Goal: Information Seeking & Learning: Learn about a topic

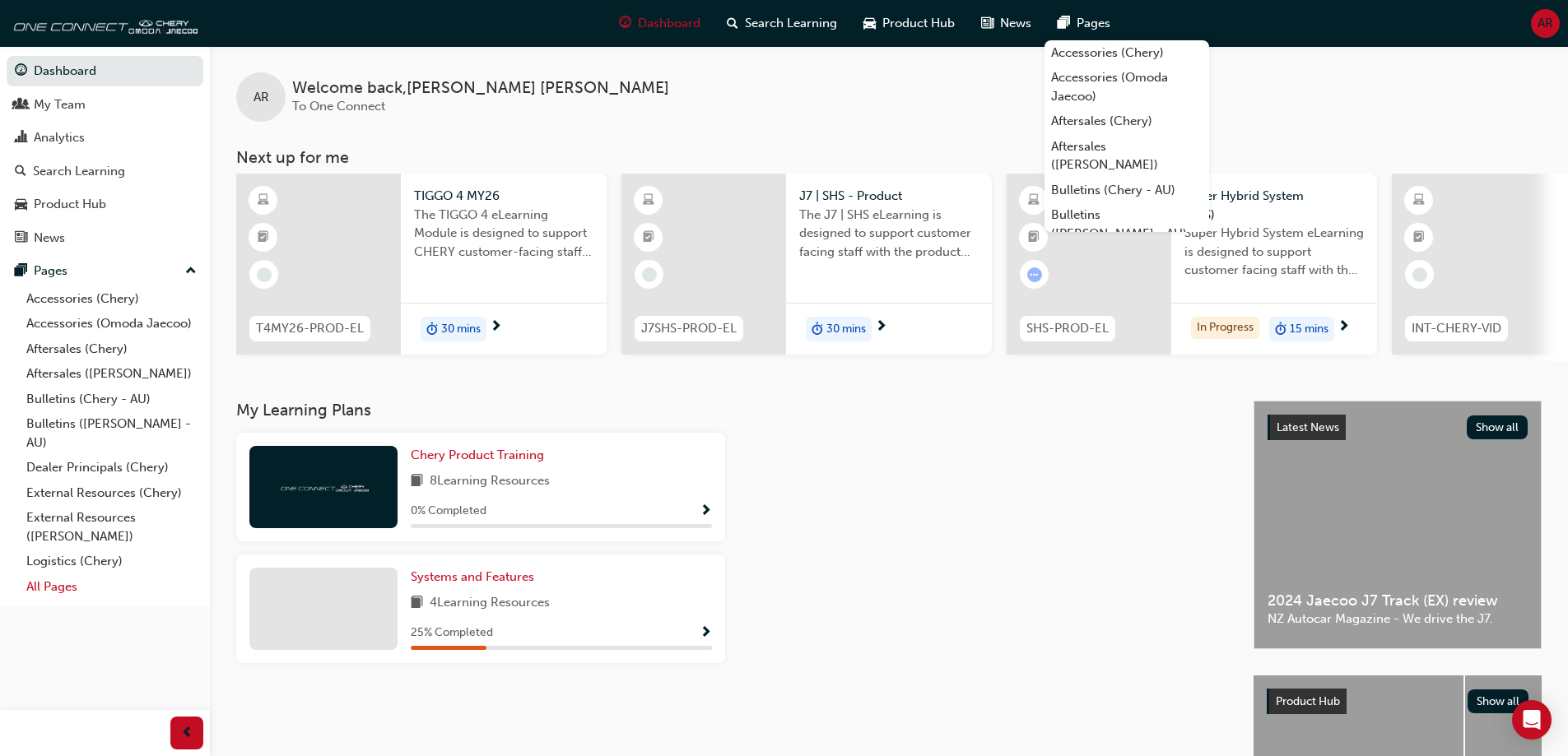
click at [60, 591] on link "All Pages" at bounding box center [112, 587] width 184 height 26
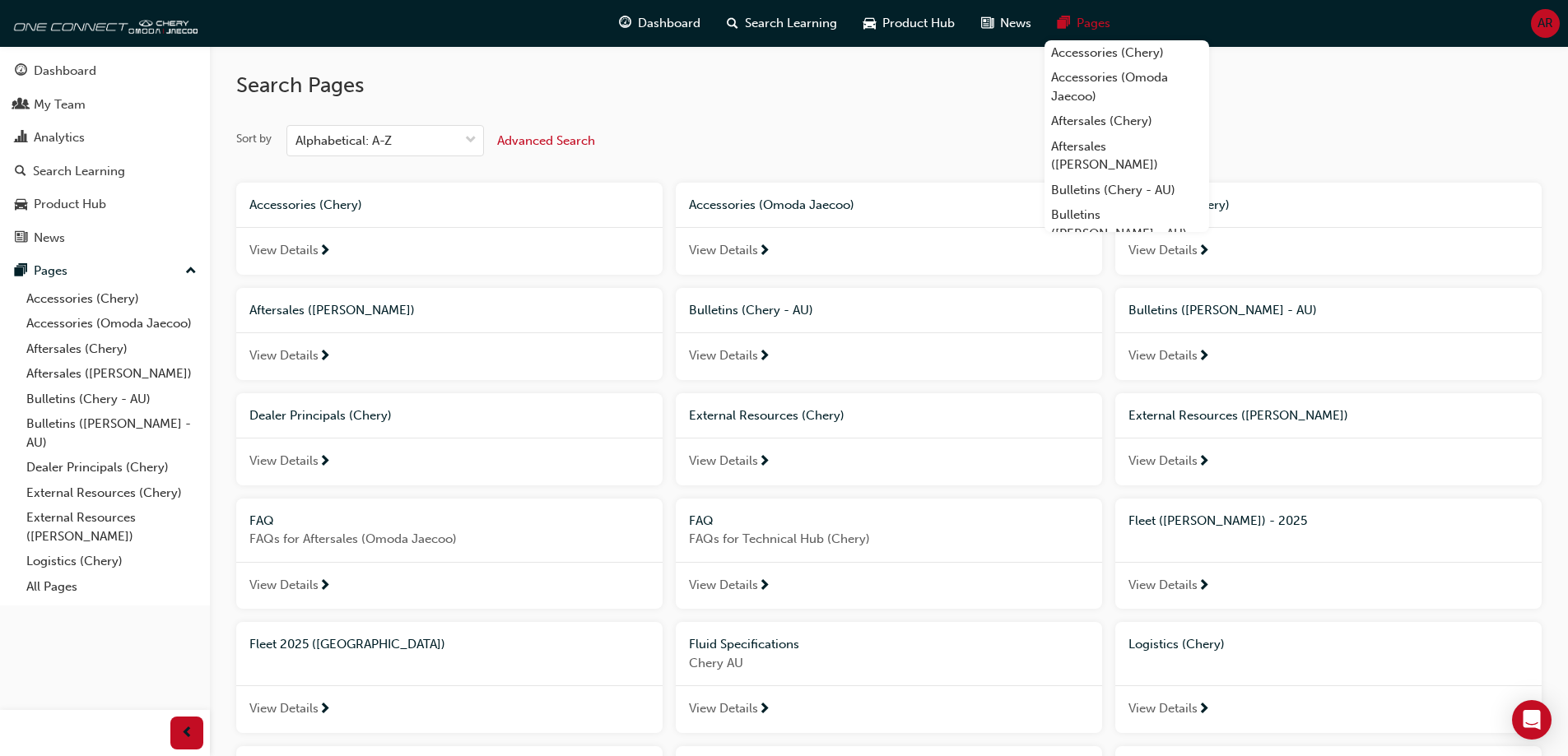
click at [1298, 513] on div "Fleet ([PERSON_NAME]) - 2025" at bounding box center [1329, 521] width 400 height 19
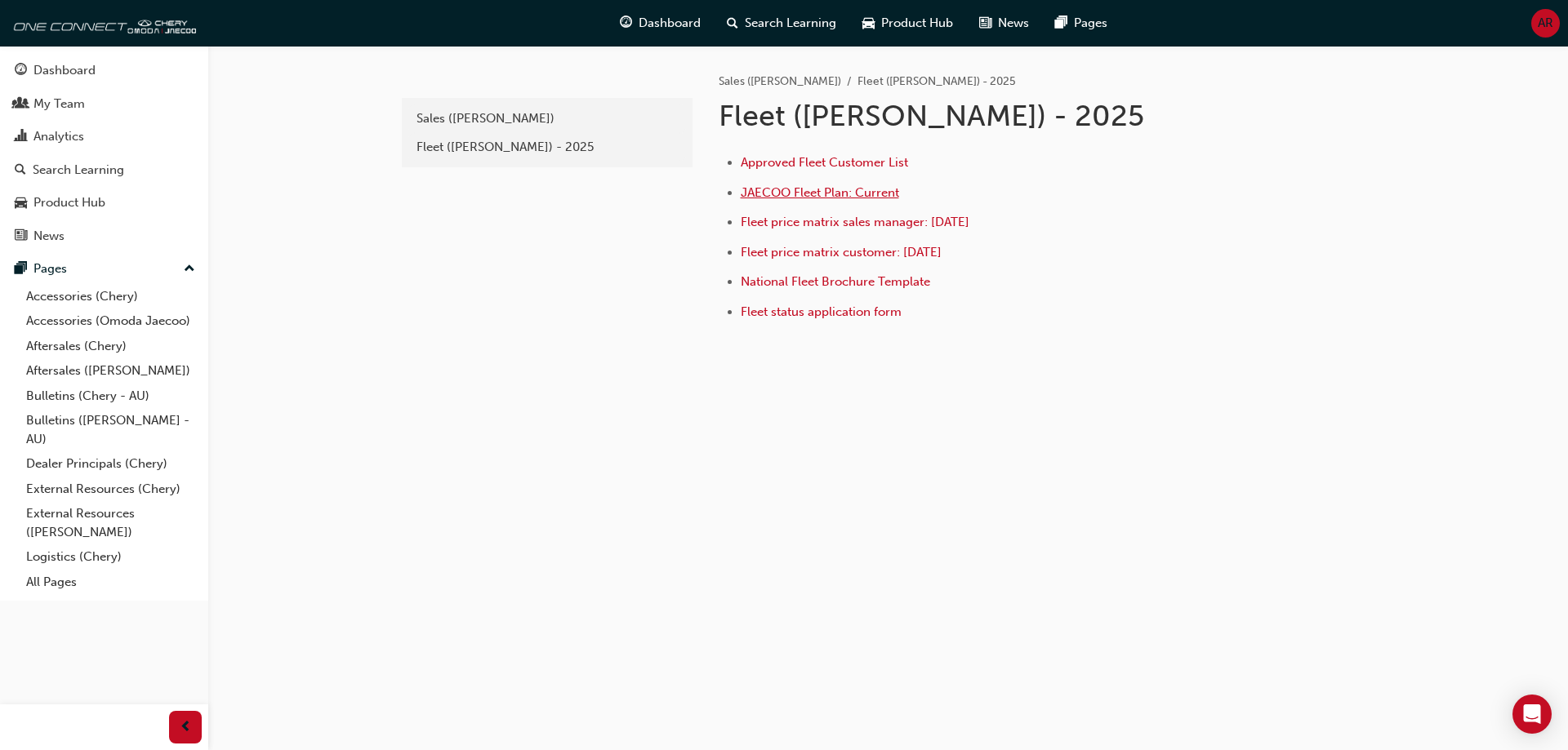
click at [796, 191] on span "JAECOO Fleet Plan: Current" at bounding box center [820, 192] width 159 height 15
click at [899, 223] on span "Fleet price matrix sales manager: [DATE]" at bounding box center [855, 222] width 229 height 15
click at [886, 253] on span "Fleet price matrix customer: [DATE]" at bounding box center [841, 253] width 201 height 15
